Goal: Task Accomplishment & Management: Use online tool/utility

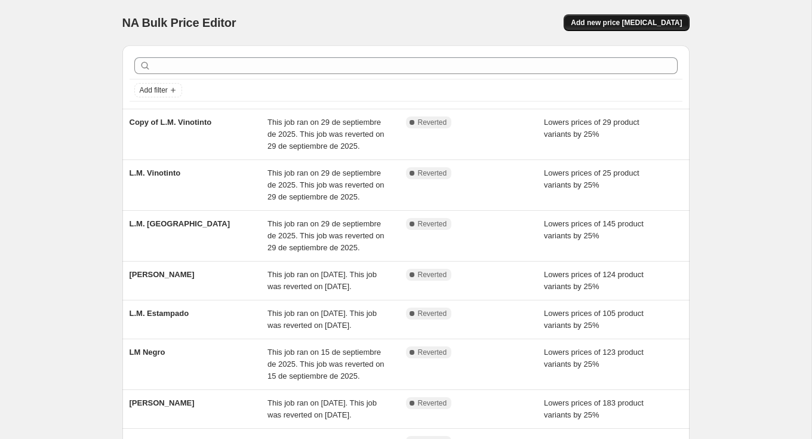
click at [648, 16] on button "Add new price [MEDICAL_DATA]" at bounding box center [626, 22] width 125 height 17
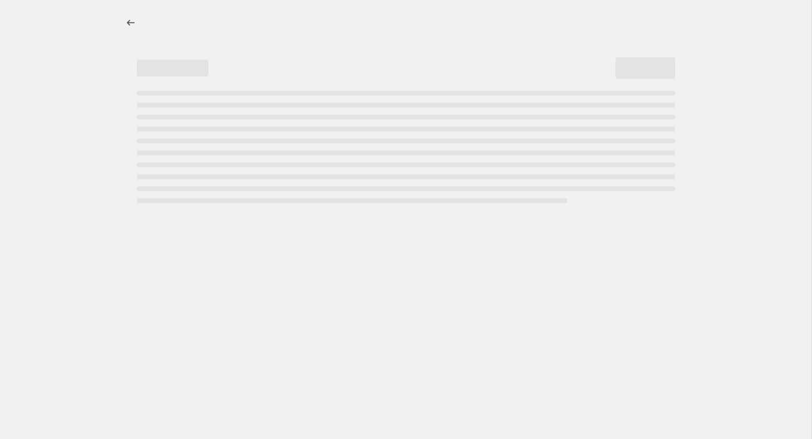
select select "percentage"
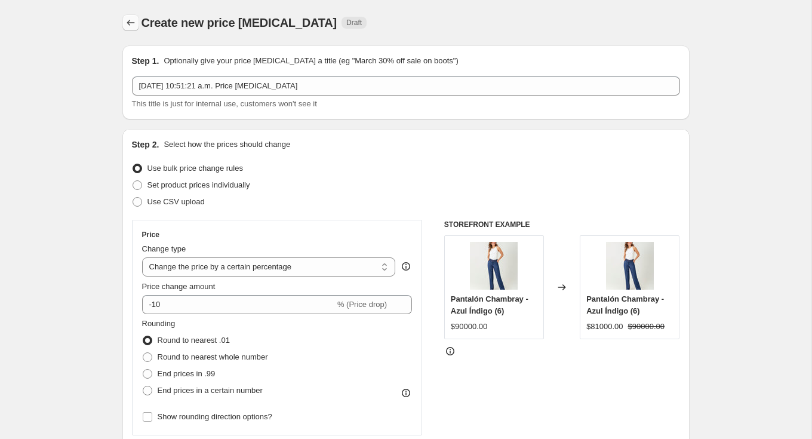
click at [134, 21] on icon "Price change jobs" at bounding box center [131, 23] width 12 height 12
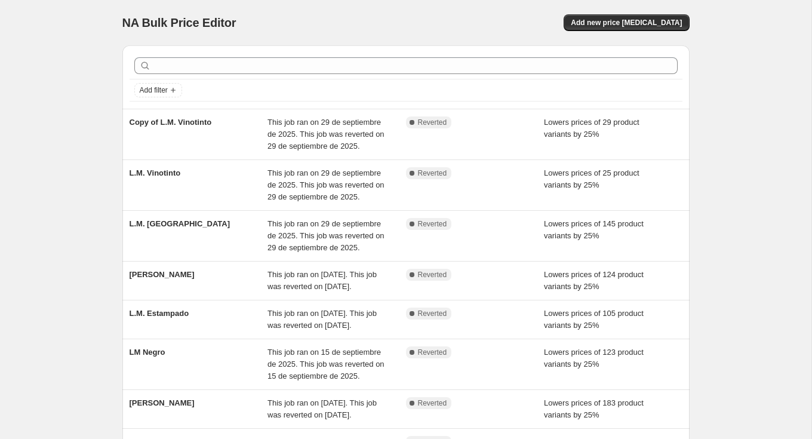
click at [330, 55] on div at bounding box center [406, 66] width 553 height 26
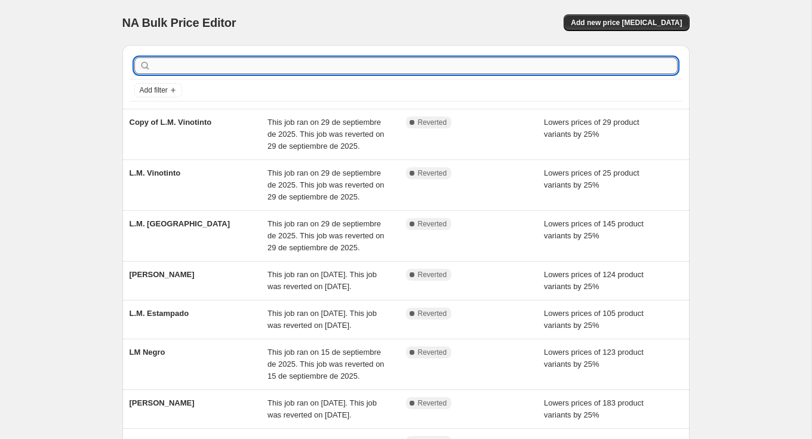
click at [331, 63] on input "text" at bounding box center [415, 65] width 524 height 17
type input "terr"
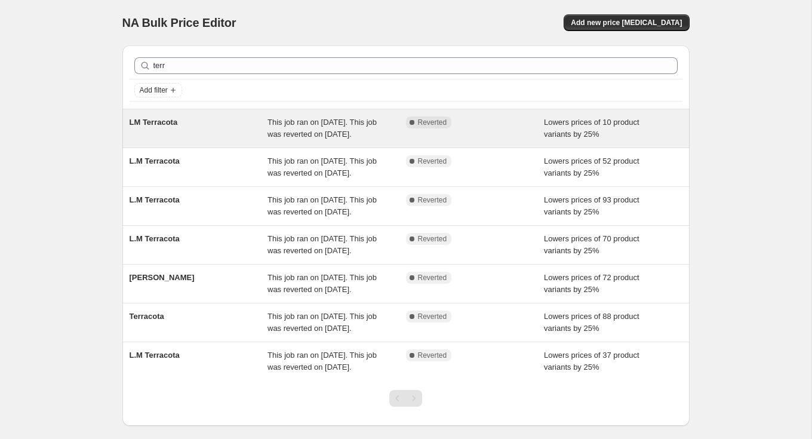
click at [238, 116] on div "LM Terracota" at bounding box center [199, 128] width 139 height 24
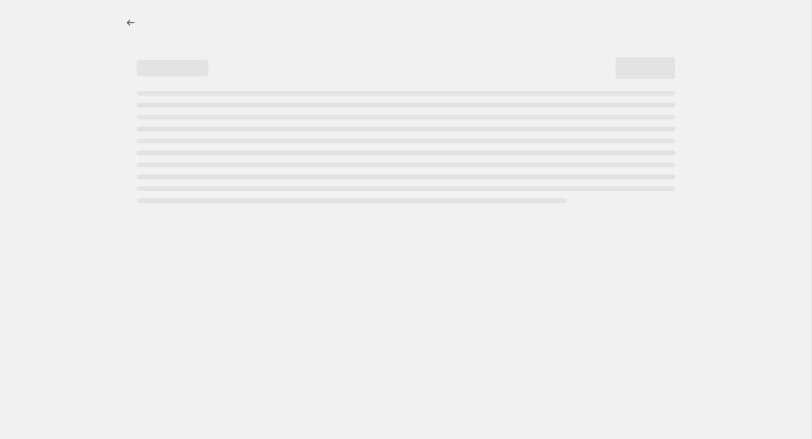
select select "percentage"
select select "tag"
select select "not_equal"
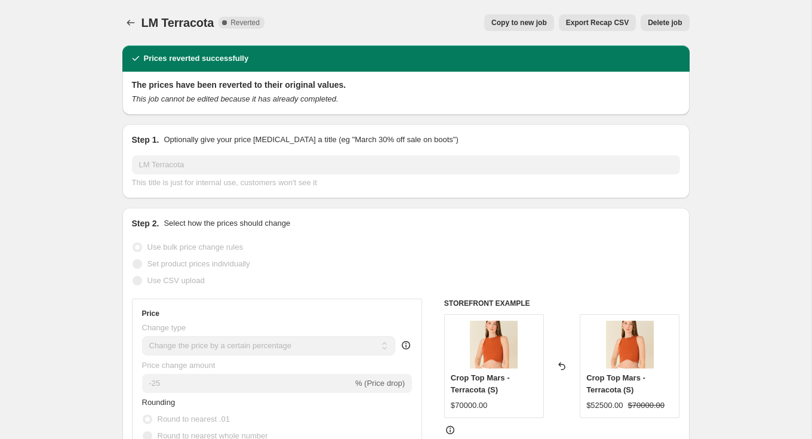
click at [520, 21] on span "Copy to new job" at bounding box center [519, 23] width 56 height 10
select select "percentage"
select select "tag"
select select "not_equal"
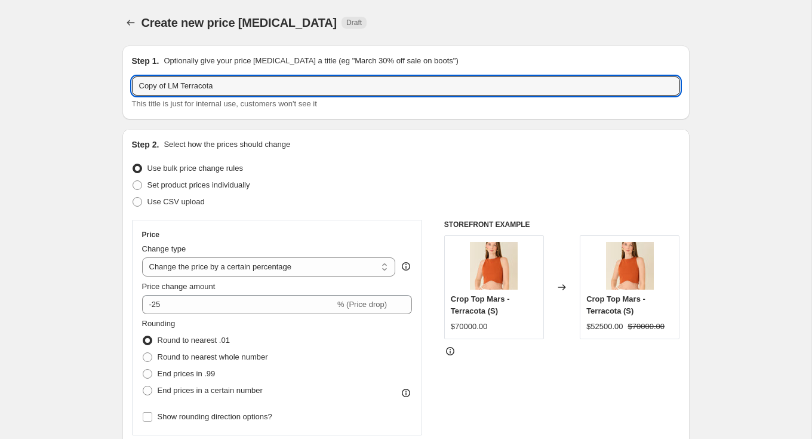
drag, startPoint x: 163, startPoint y: 84, endPoint x: 80, endPoint y: 84, distance: 83.0
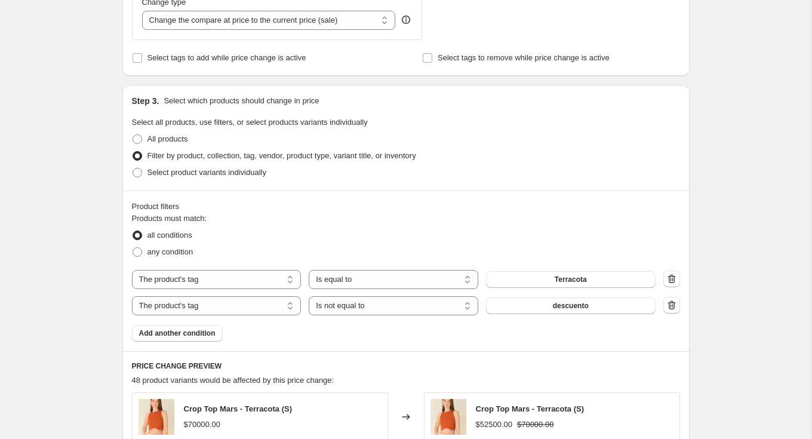
scroll to position [603, 0]
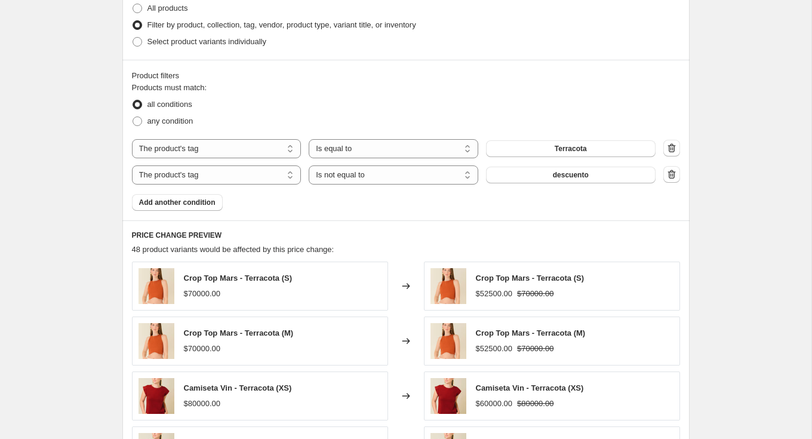
type input "LM Terracota"
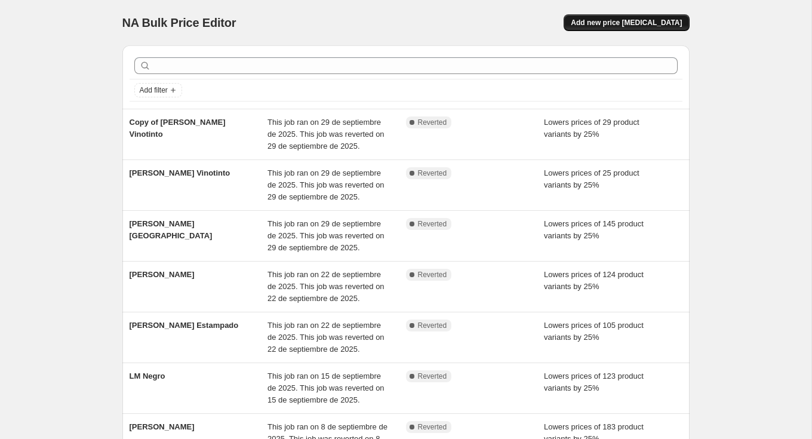
click at [612, 24] on span "Add new price [MEDICAL_DATA]" at bounding box center [626, 23] width 111 height 10
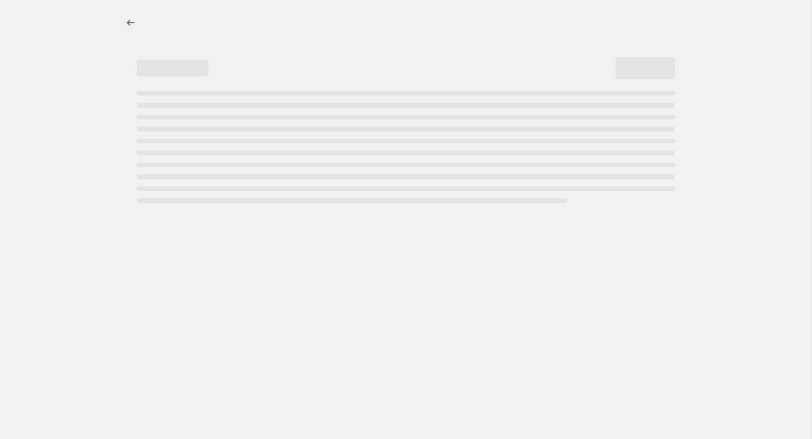
select select "percentage"
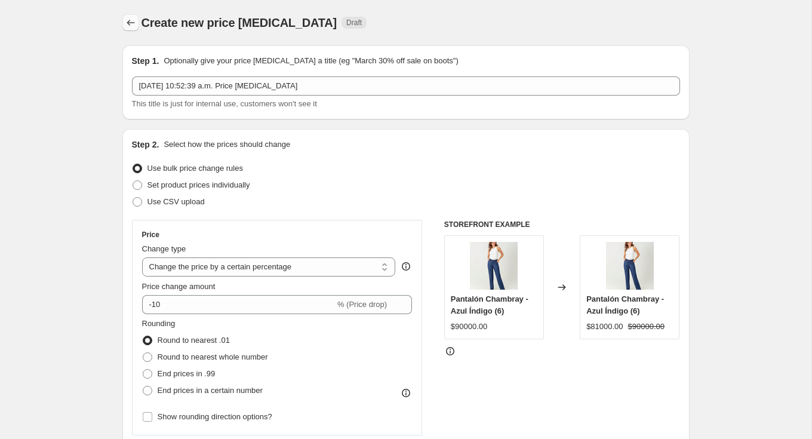
click at [131, 17] on icon "Price change jobs" at bounding box center [131, 23] width 12 height 12
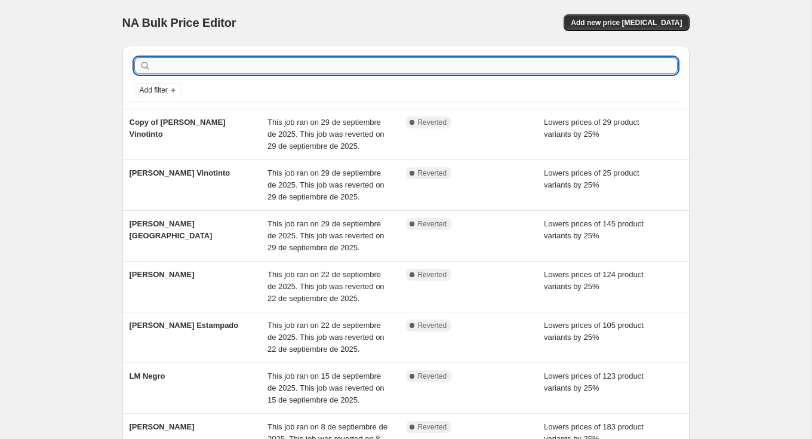
click at [328, 62] on input "text" at bounding box center [415, 65] width 524 height 17
type input "y"
type input "terracota"
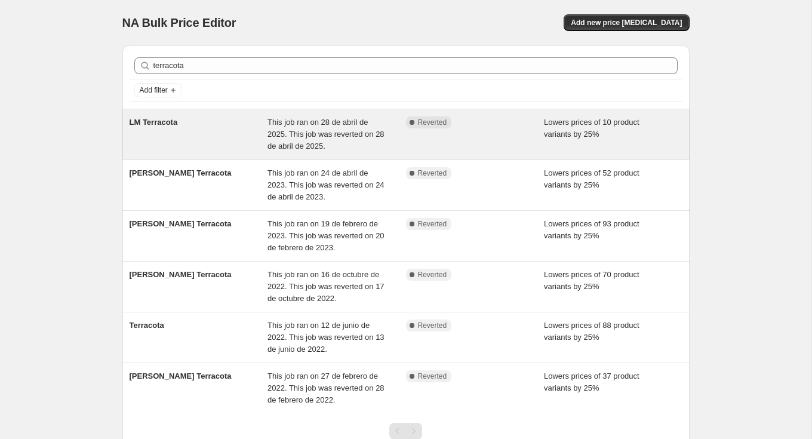
click at [214, 132] on div "LM Terracota" at bounding box center [199, 134] width 139 height 36
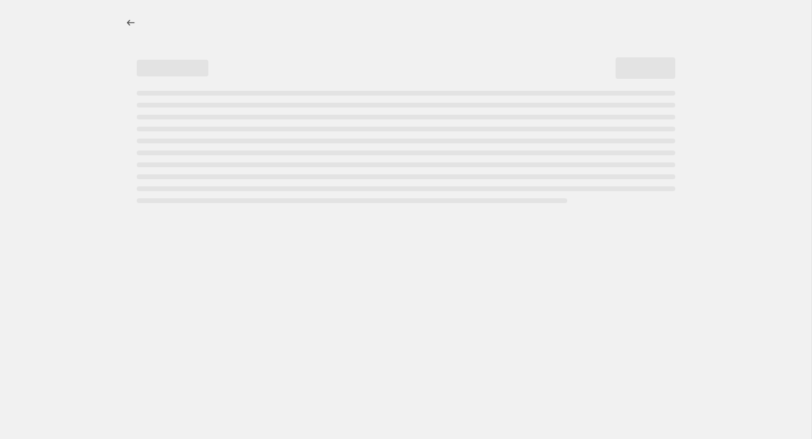
select select "percentage"
select select "tag"
select select "not_equal"
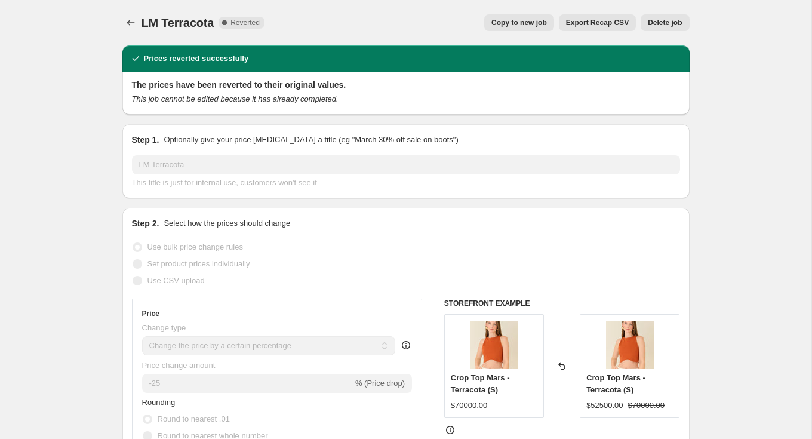
click at [533, 25] on span "Copy to new job" at bounding box center [519, 23] width 56 height 10
select select "percentage"
select select "tag"
select select "not_equal"
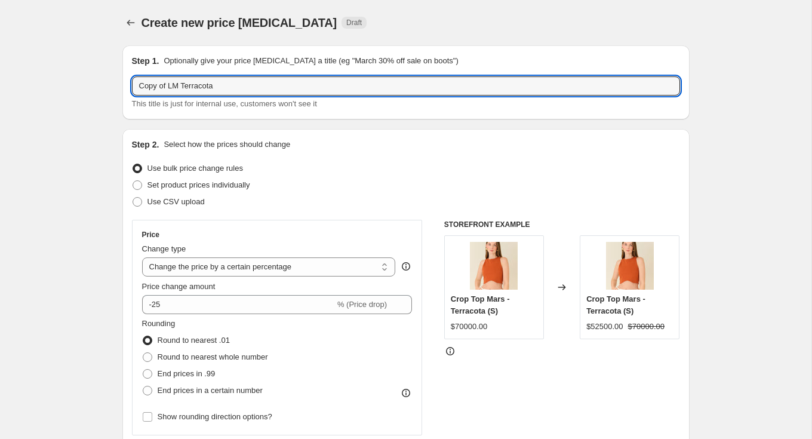
drag, startPoint x: 171, startPoint y: 89, endPoint x: 79, endPoint y: 91, distance: 91.4
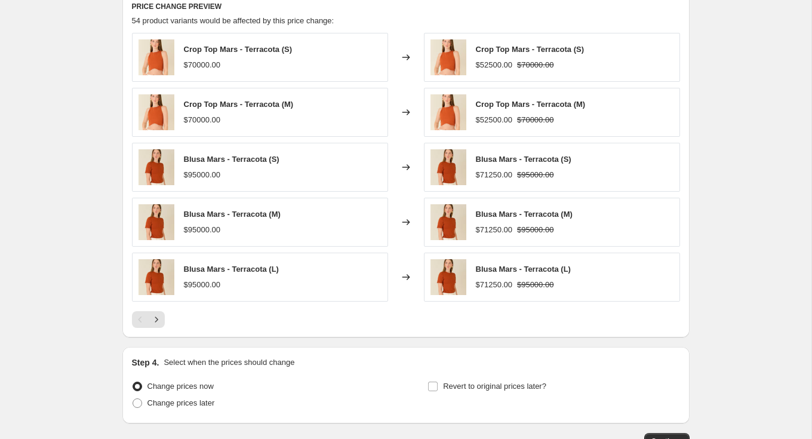
scroll to position [911, 0]
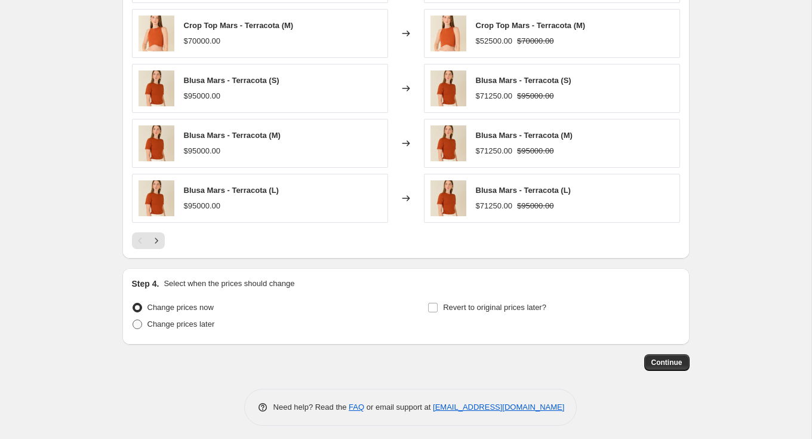
type input "L.M. Terracota"
click at [195, 319] on span "Change prices later" at bounding box center [180, 323] width 67 height 9
click at [133, 319] on input "Change prices later" at bounding box center [133, 319] width 1 height 1
radio input "true"
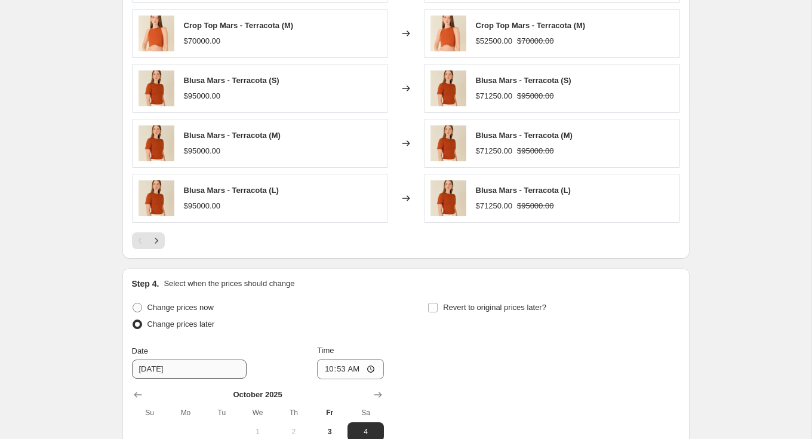
scroll to position [1113, 0]
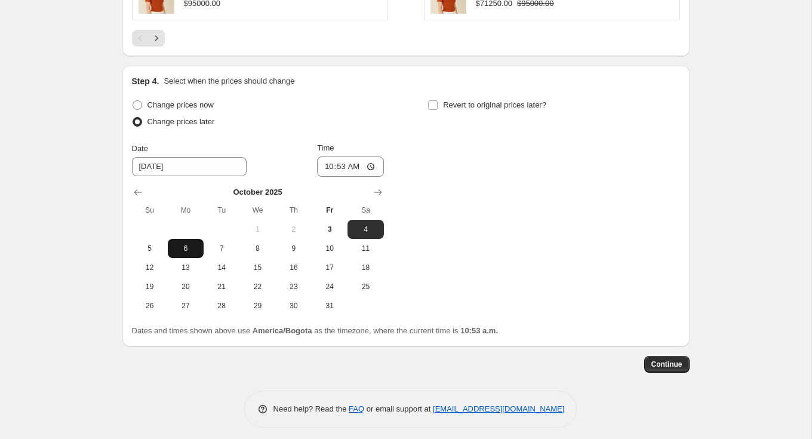
click at [186, 247] on span "6" at bounding box center [186, 249] width 26 height 10
type input "10/6/2025"
click at [336, 159] on input "10:53" at bounding box center [350, 166] width 67 height 20
click at [372, 161] on input "10:53" at bounding box center [350, 166] width 67 height 20
type input "00:00"
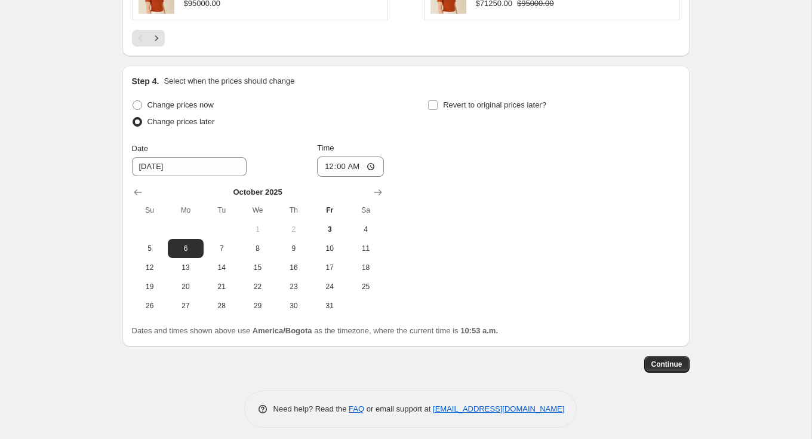
click at [426, 136] on div "Change prices now Change prices later Date 10/6/2025 Time 00:00 October 2025 Su…" at bounding box center [406, 206] width 548 height 219
click at [448, 100] on span "Revert to original prices later?" at bounding box center [494, 104] width 103 height 9
click at [438, 100] on input "Revert to original prices later?" at bounding box center [433, 105] width 10 height 10
checkbox input "true"
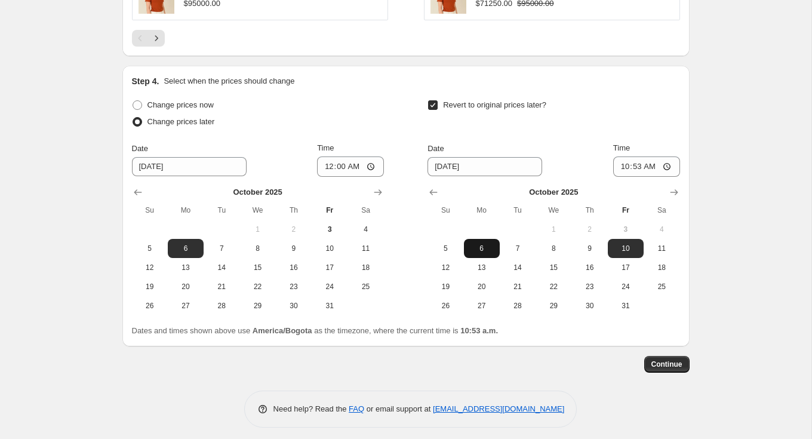
click at [481, 249] on button "6" at bounding box center [482, 248] width 36 height 19
type input "10/6/2025"
click at [633, 158] on input "10:53" at bounding box center [646, 166] width 67 height 20
click at [672, 162] on input "10:53" at bounding box center [646, 166] width 67 height 20
type input "23:59"
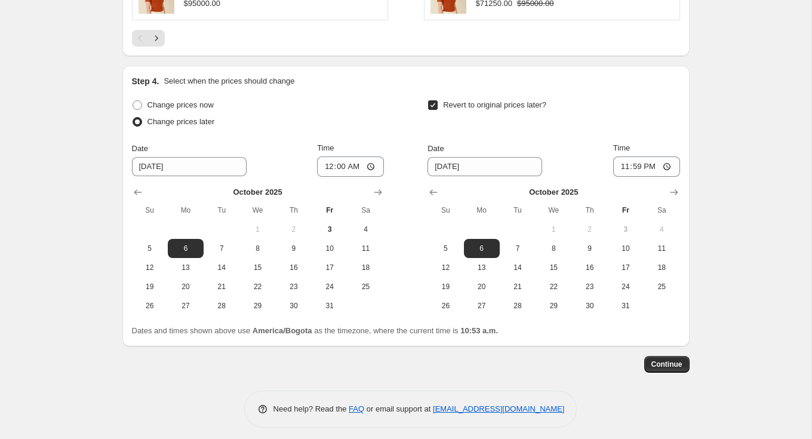
click at [616, 117] on div "Revert to original prices later?" at bounding box center [554, 115] width 252 height 36
click at [683, 359] on button "Continue" at bounding box center [666, 364] width 45 height 17
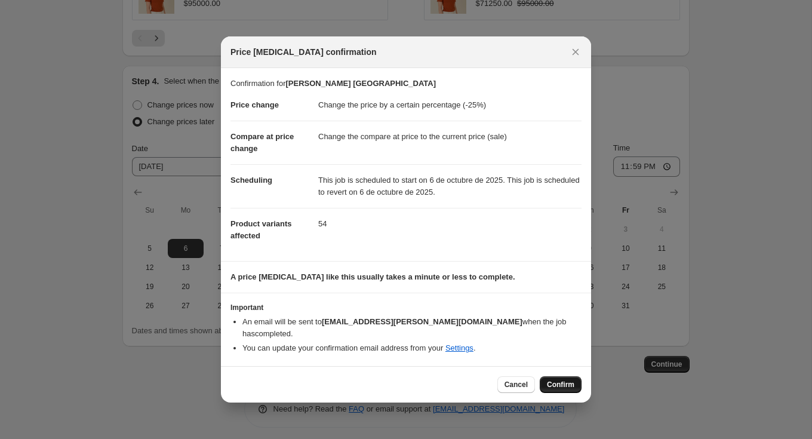
click at [572, 380] on span "Confirm" at bounding box center [560, 385] width 27 height 10
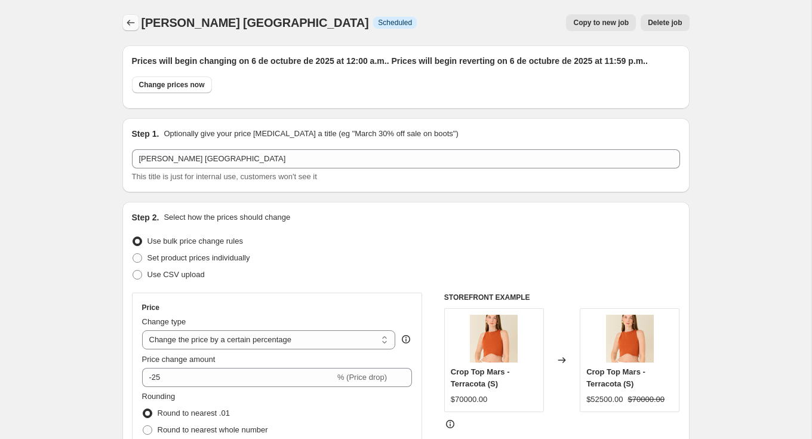
click at [132, 18] on icon "Price change jobs" at bounding box center [131, 23] width 12 height 12
